Goal: Task Accomplishment & Management: Complete application form

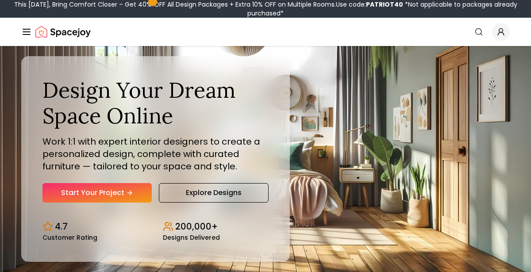
click at [155, 193] on div "Start Your Project Explore Designs" at bounding box center [155, 192] width 226 height 19
click at [139, 192] on link "Start Your Project" at bounding box center [96, 192] width 109 height 19
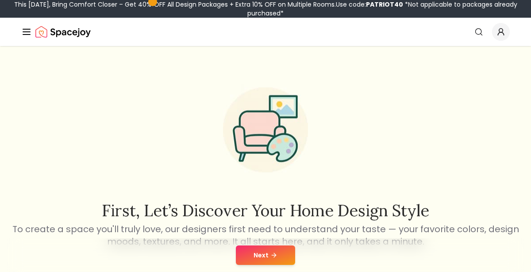
click at [272, 255] on icon at bounding box center [274, 255] width 4 height 0
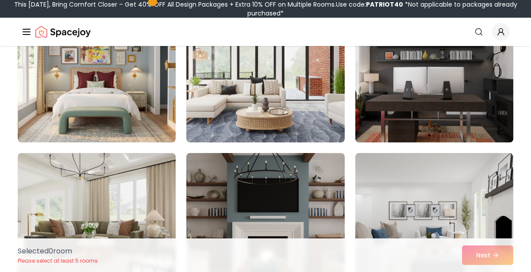
scroll to position [883, 0]
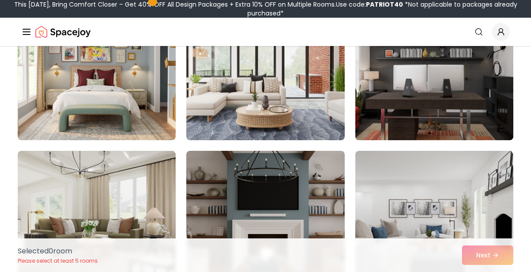
click at [426, 101] on img at bounding box center [434, 69] width 166 height 149
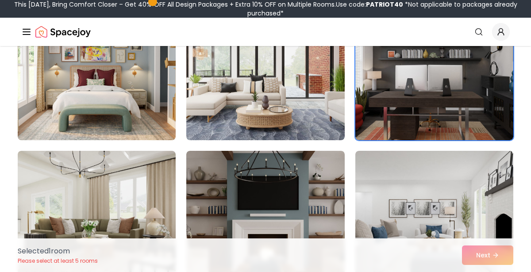
click at [481, 259] on div "Selected 1 room Please select at least 5 rooms Next" at bounding box center [266, 255] width 510 height 34
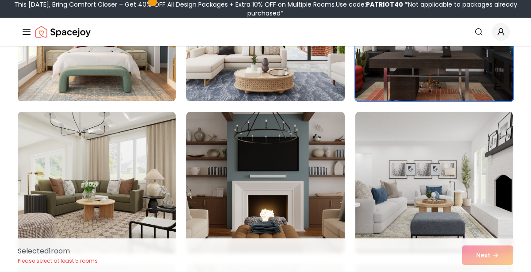
scroll to position [934, 0]
